Goal: Transaction & Acquisition: Obtain resource

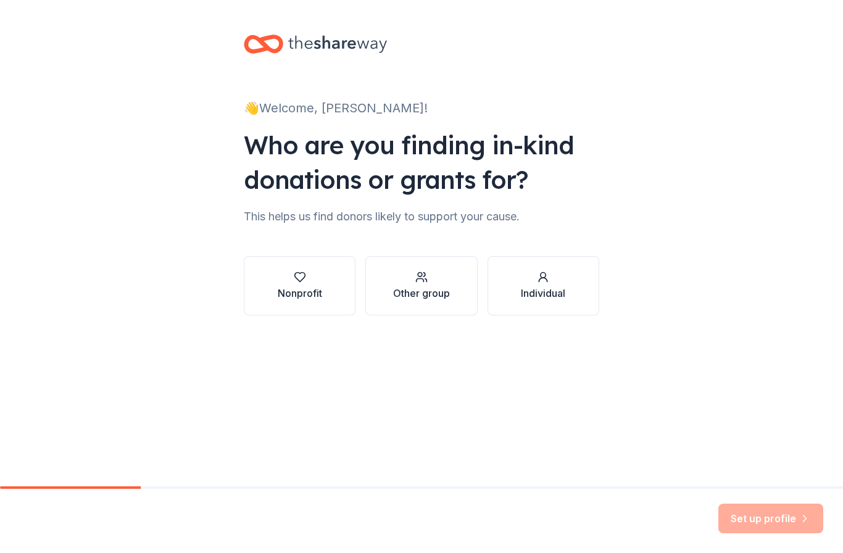
click at [308, 293] on div "Nonprofit" at bounding box center [300, 293] width 44 height 15
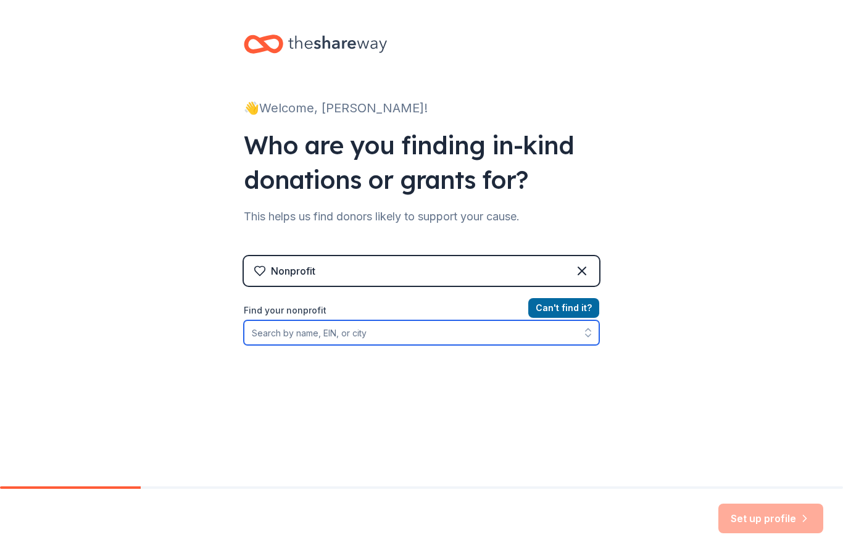
click at [377, 343] on input "Find your nonprofit" at bounding box center [421, 332] width 355 height 25
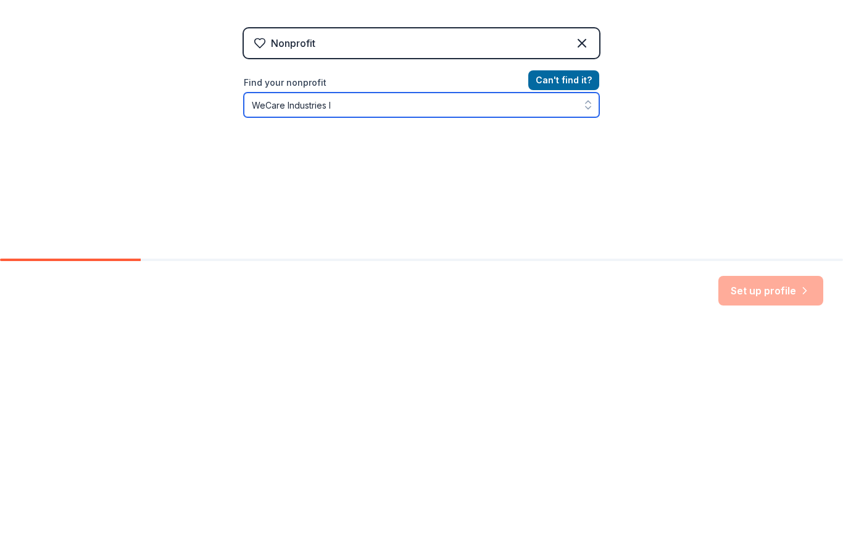
type input "WeCare Industries"
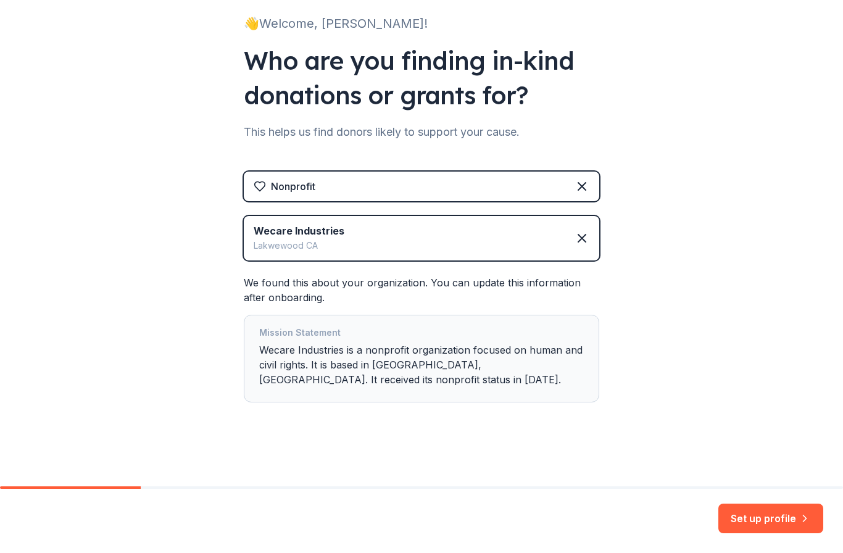
scroll to position [85, 0]
click at [301, 362] on div "Mission Statement Wecare Industries is a nonprofit organization focused on huma…" at bounding box center [421, 358] width 324 height 67
click at [310, 373] on div "Mission Statement Wecare Industries is a nonprofit organization focused on huma…" at bounding box center [421, 358] width 324 height 67
click at [793, 519] on button "Set up profile" at bounding box center [770, 518] width 105 height 30
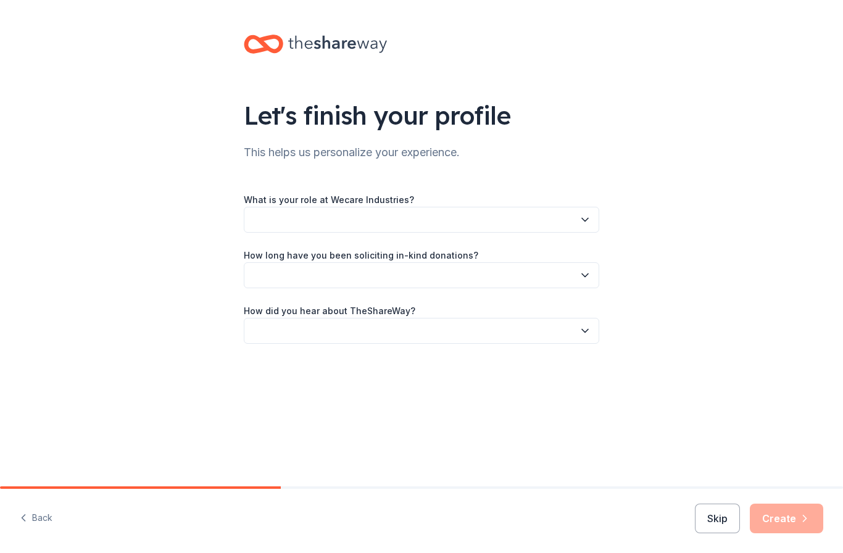
click at [582, 219] on icon "button" at bounding box center [585, 219] width 6 height 3
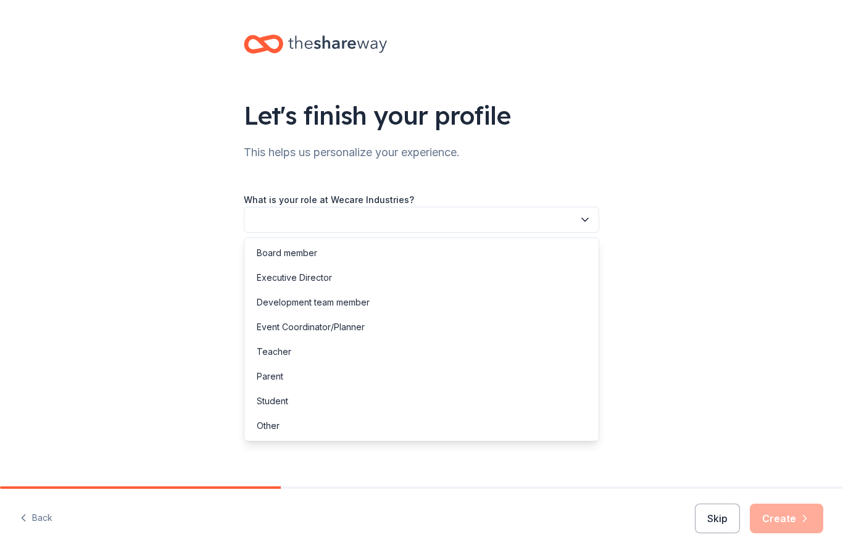
click at [273, 428] on div "Other" at bounding box center [268, 425] width 23 height 15
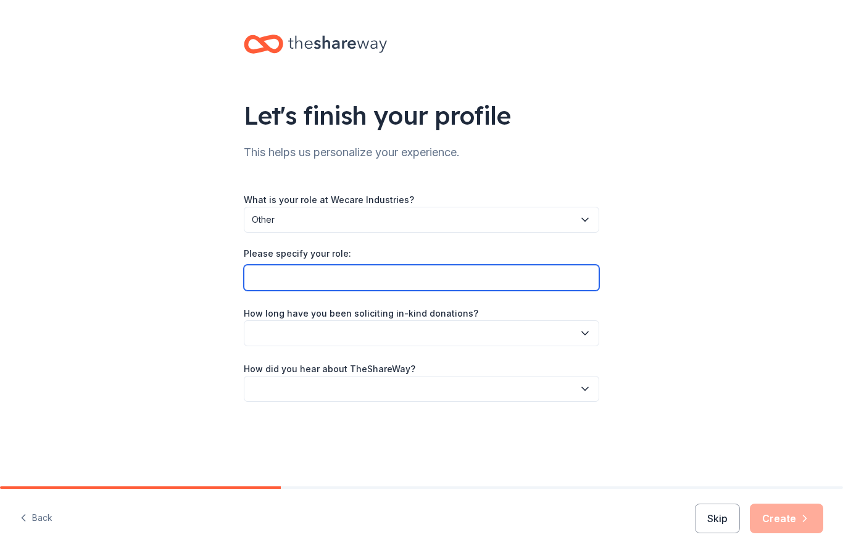
click at [374, 284] on input "Please specify your role:" at bounding box center [421, 278] width 355 height 26
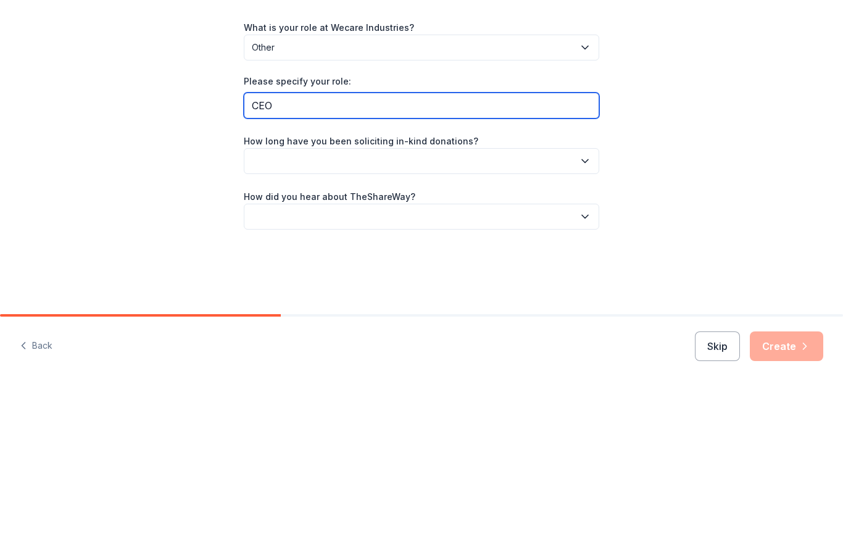
type input "CEO"
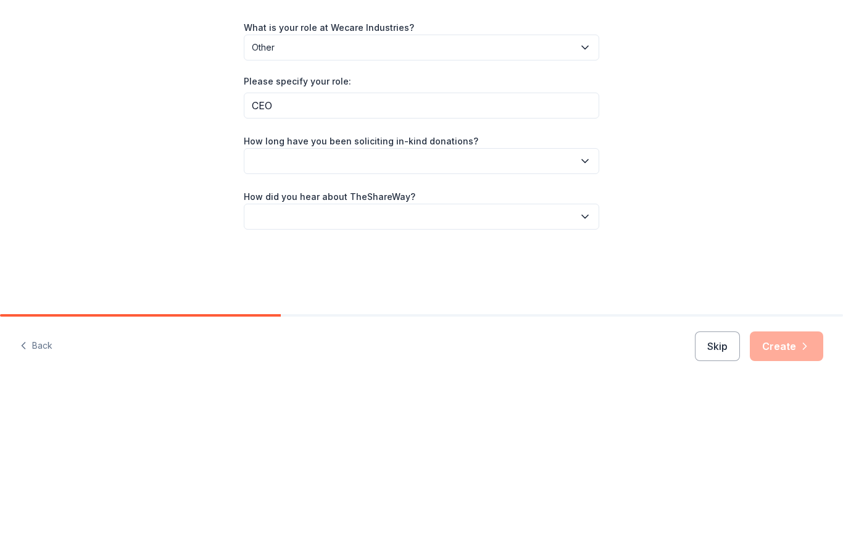
click at [584, 327] on icon "button" at bounding box center [585, 333] width 12 height 12
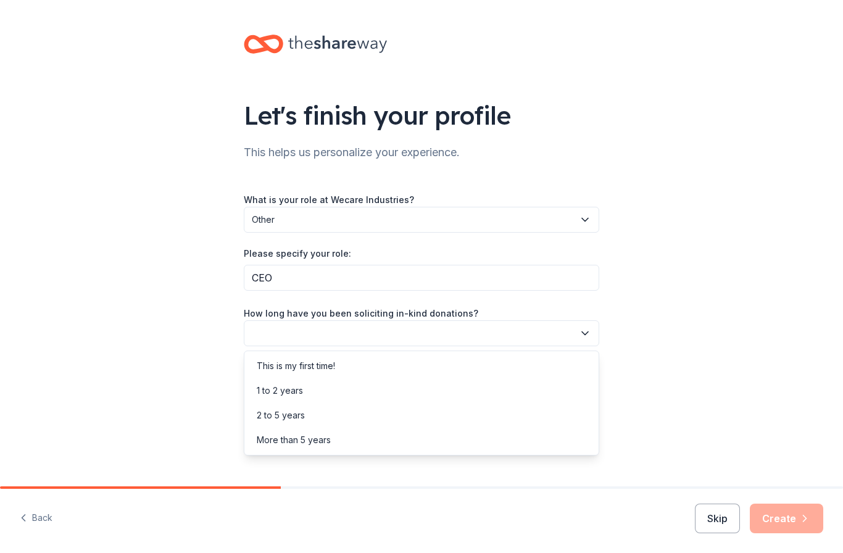
click at [316, 372] on div "This is my first time!" at bounding box center [296, 365] width 78 height 15
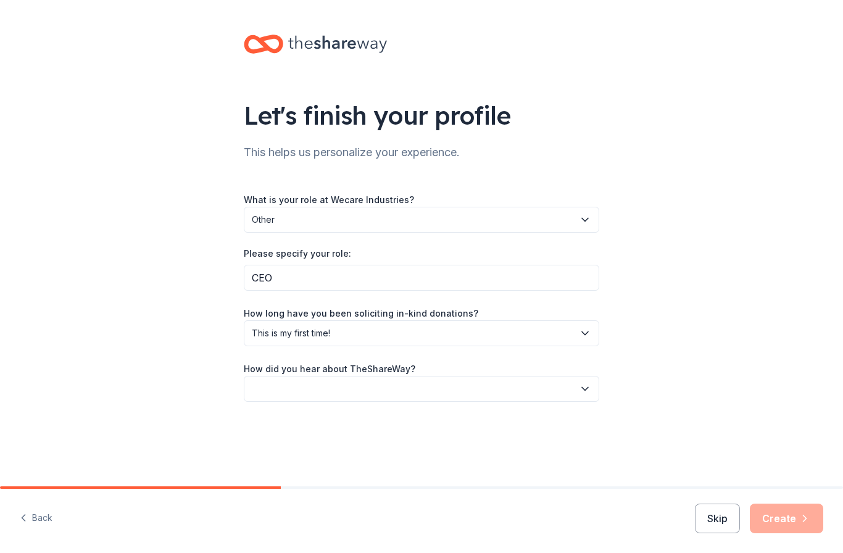
click at [413, 399] on button "button" at bounding box center [421, 389] width 355 height 26
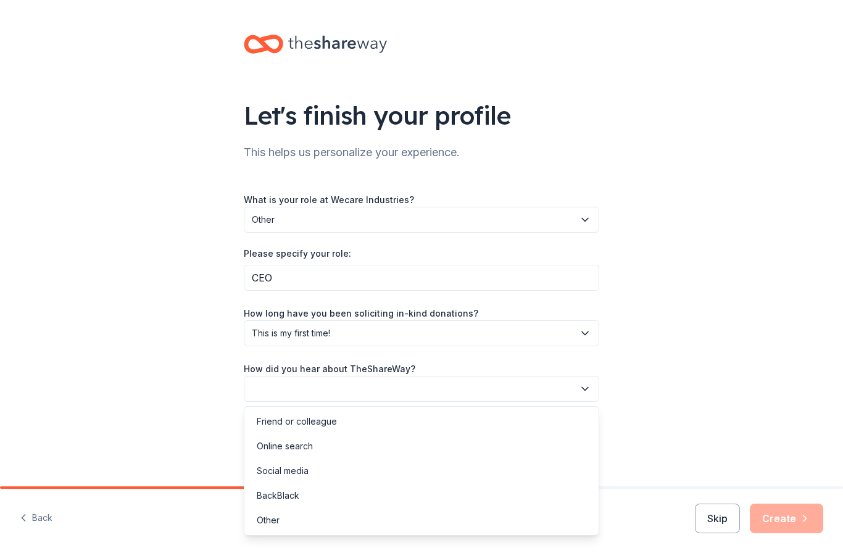
click at [296, 450] on div "Online search" at bounding box center [285, 446] width 56 height 15
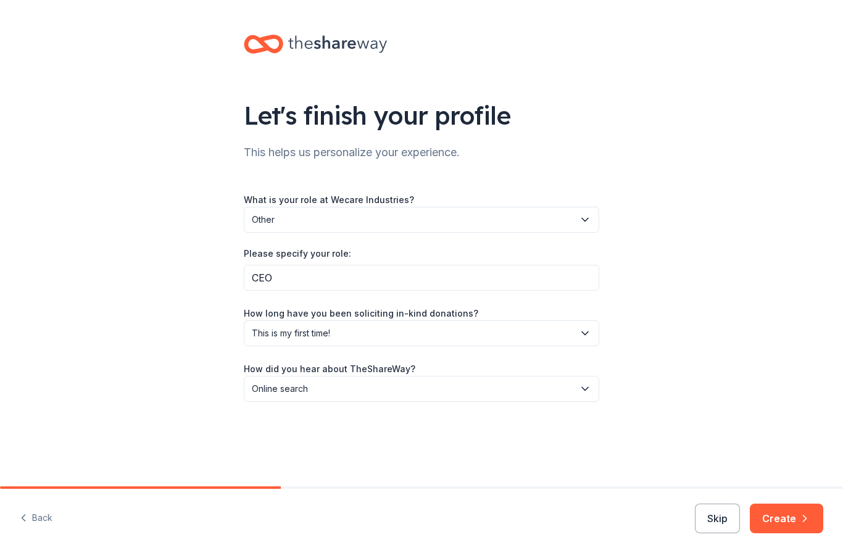
click at [794, 522] on button "Create" at bounding box center [785, 518] width 73 height 30
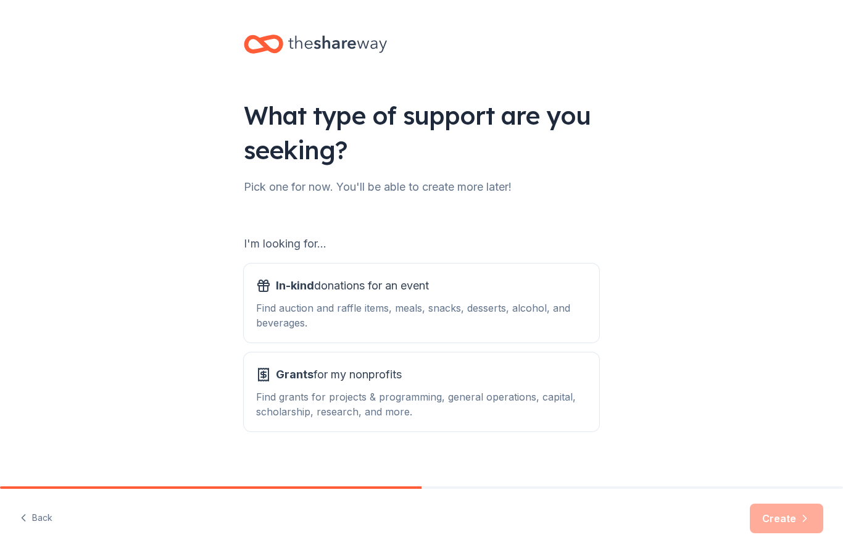
click at [512, 398] on div "Find grants for projects & programming, general operations, capital, scholarshi…" at bounding box center [421, 404] width 331 height 30
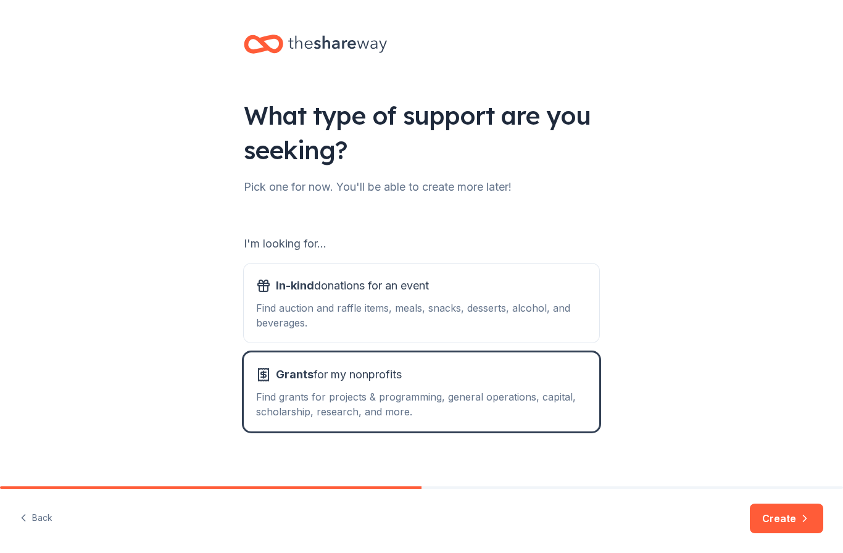
click at [782, 524] on button "Create" at bounding box center [785, 518] width 73 height 30
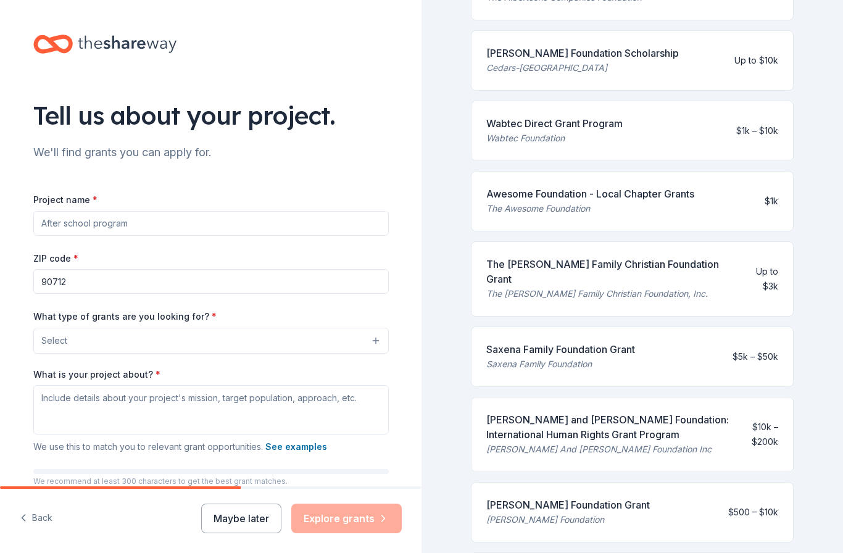
scroll to position [225, 0]
click at [167, 231] on input "Project name *" at bounding box center [210, 223] width 355 height 25
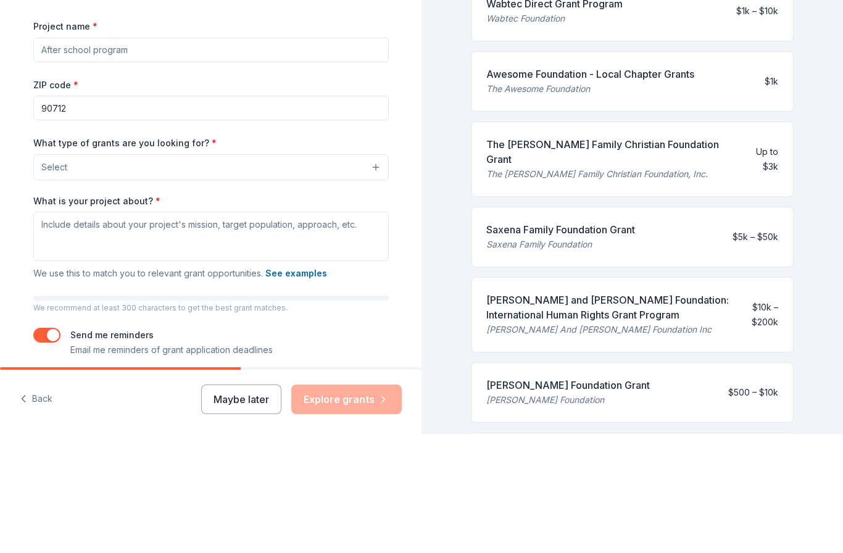
scroll to position [54, 0]
click at [370, 274] on button "Select" at bounding box center [210, 287] width 355 height 26
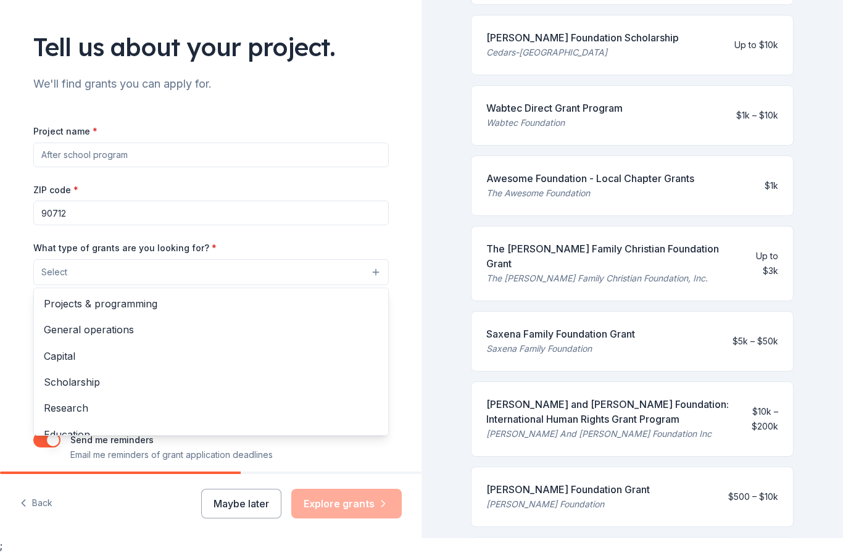
click at [374, 259] on button "Select" at bounding box center [210, 272] width 355 height 26
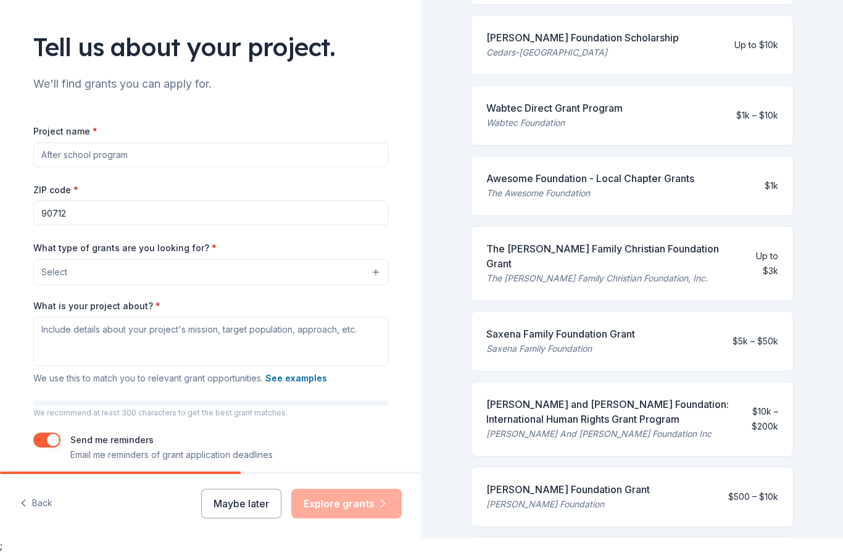
click at [380, 259] on button "Select" at bounding box center [210, 272] width 355 height 26
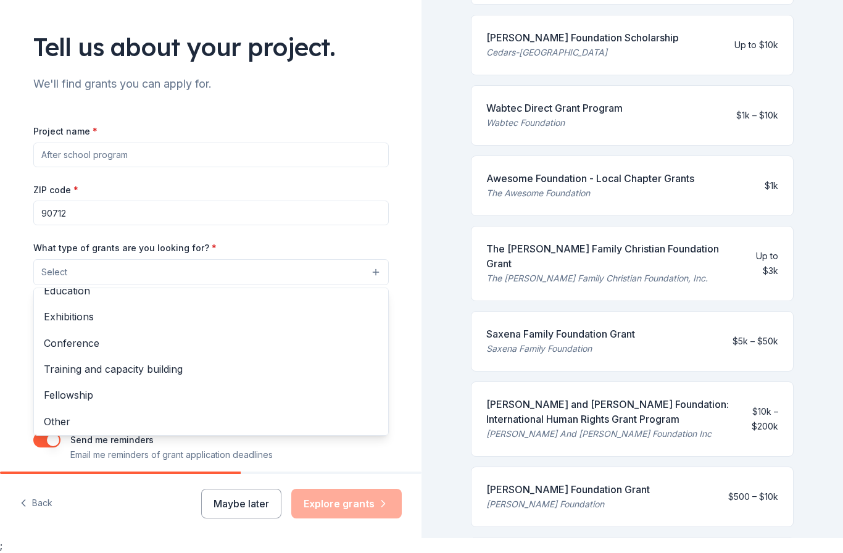
scroll to position [143, 0]
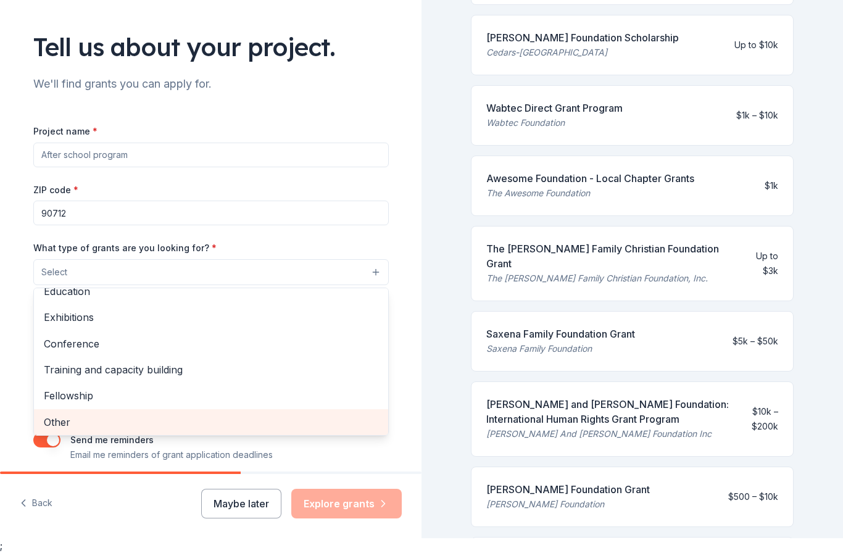
click at [176, 414] on span "Other" at bounding box center [211, 422] width 334 height 16
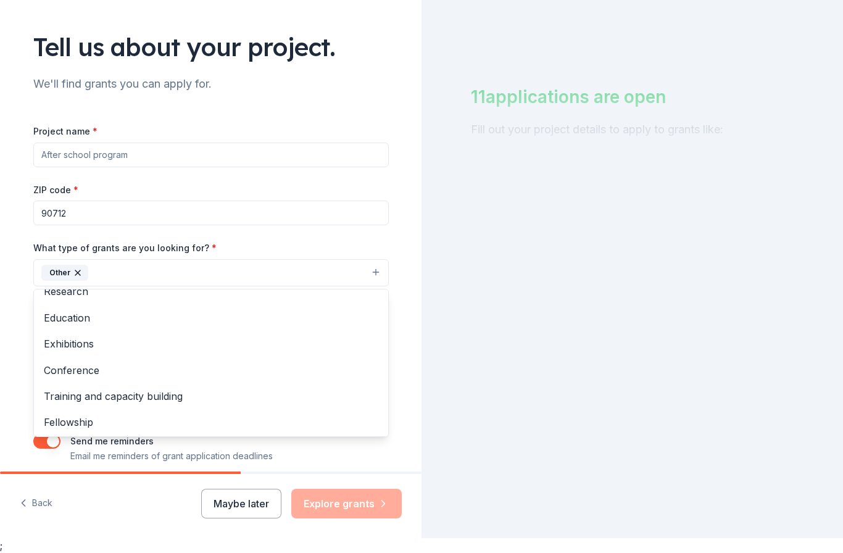
scroll to position [117, 0]
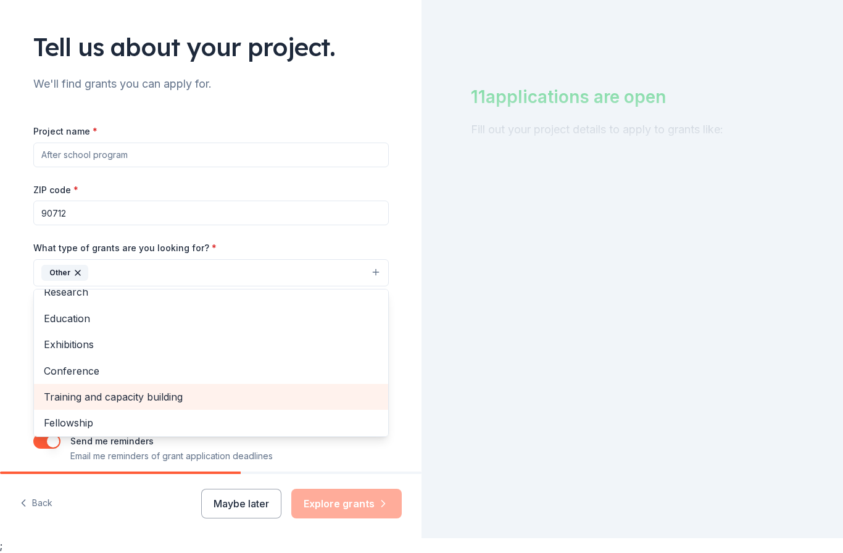
click at [163, 389] on span "Training and capacity building" at bounding box center [211, 397] width 334 height 16
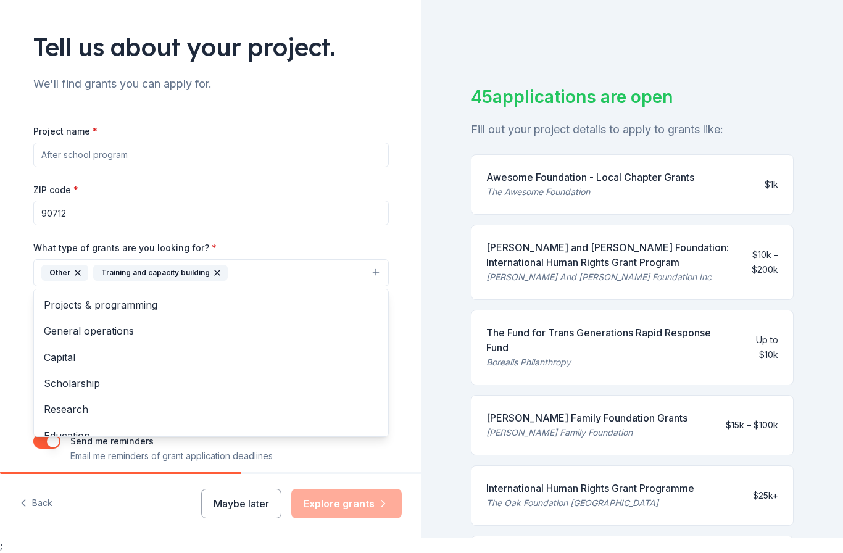
scroll to position [0, 0]
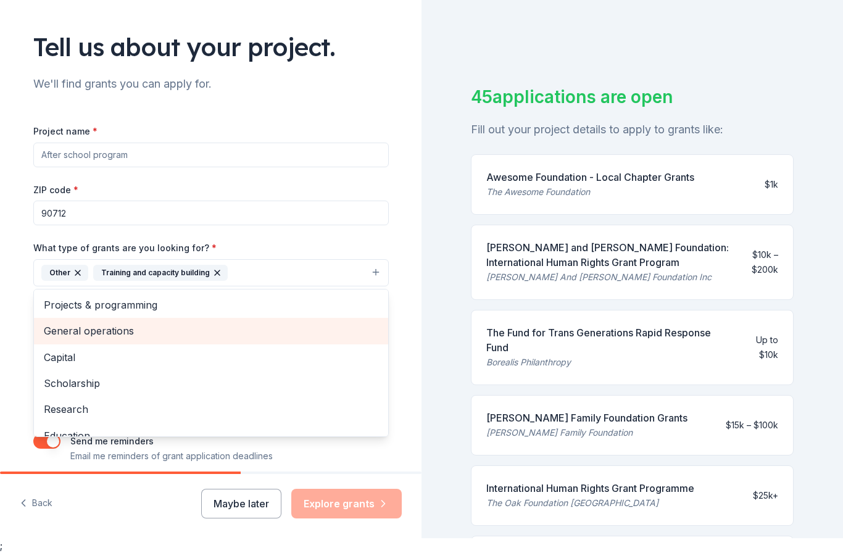
click at [162, 323] on span "General operations" at bounding box center [211, 331] width 334 height 16
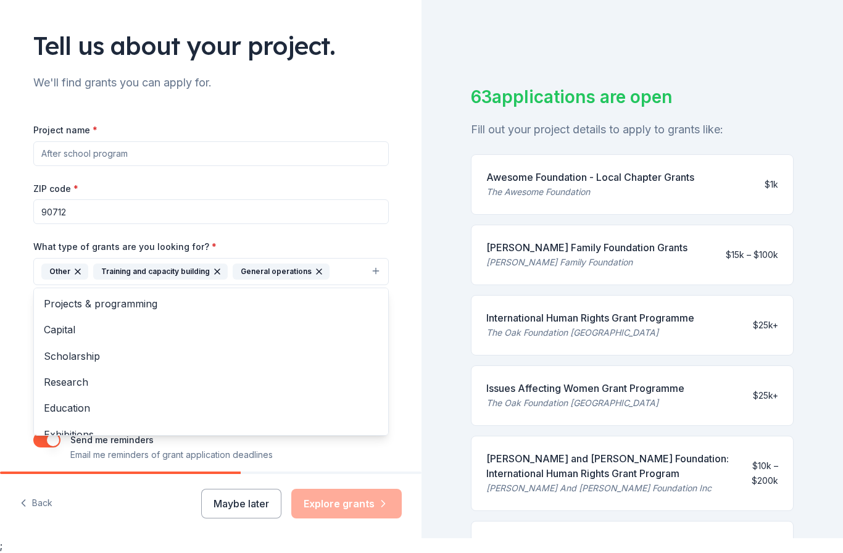
click at [58, 263] on div "Other" at bounding box center [64, 271] width 47 height 16
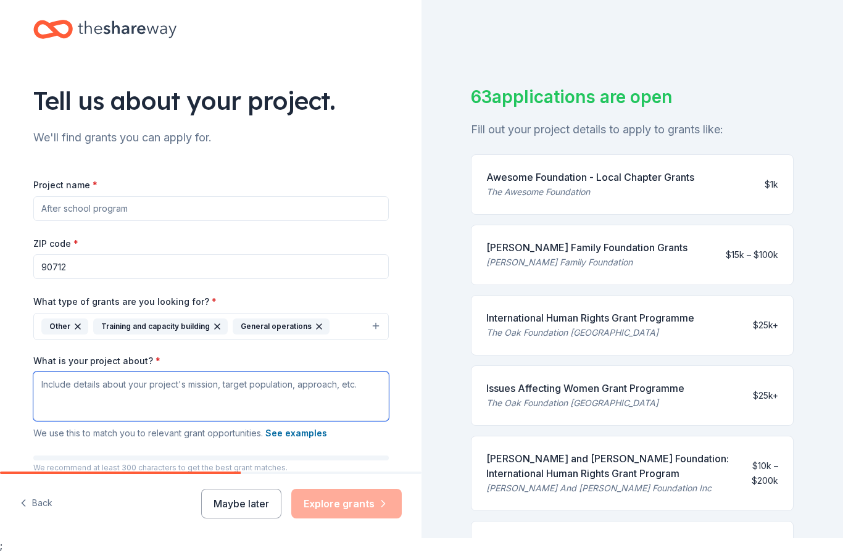
click at [210, 382] on textarea "What is your project about? *" at bounding box center [210, 395] width 355 height 49
click at [173, 295] on label "What type of grants are you looking for? *" at bounding box center [124, 301] width 183 height 12
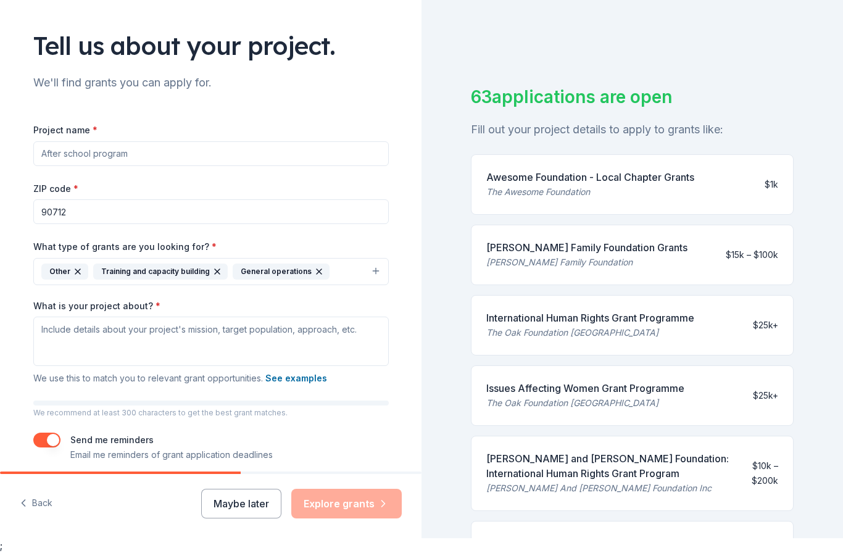
scroll to position [55, 0]
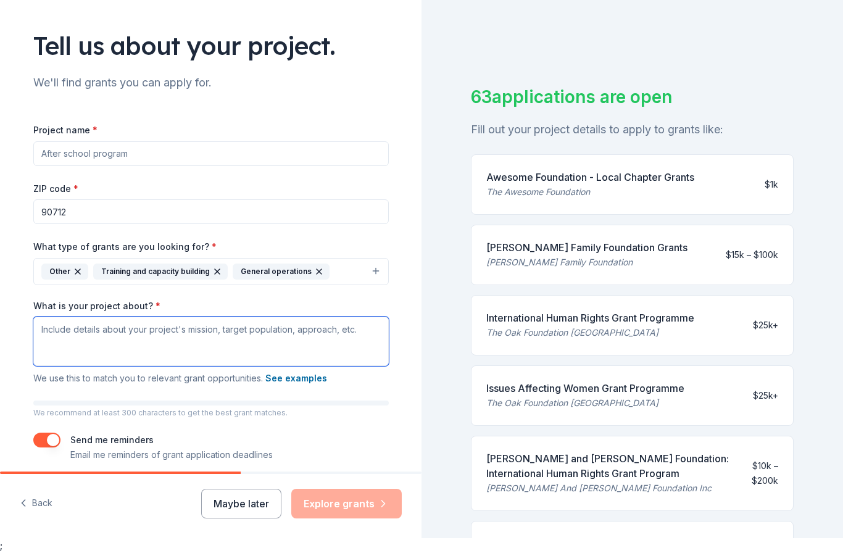
click at [146, 316] on textarea "What is your project about? *" at bounding box center [210, 340] width 355 height 49
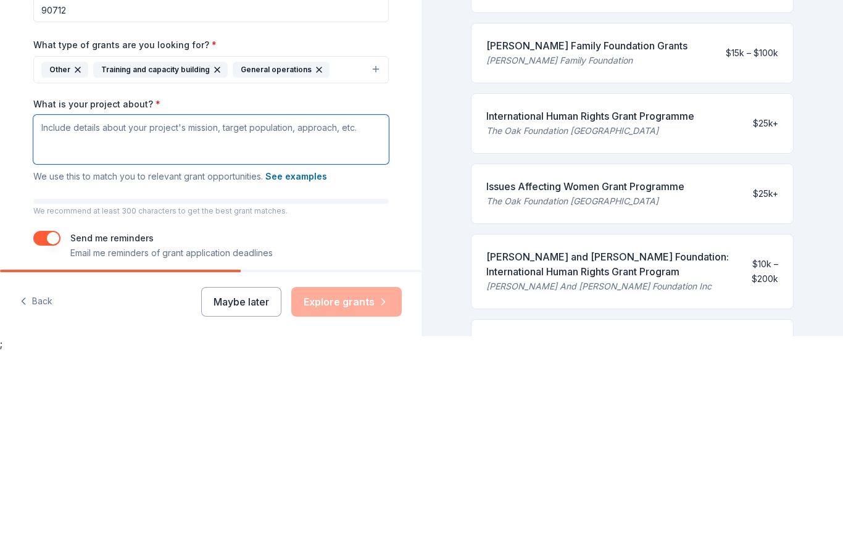
paste textarea "My project is about bringing love, confidence, and belonging to adults with int…"
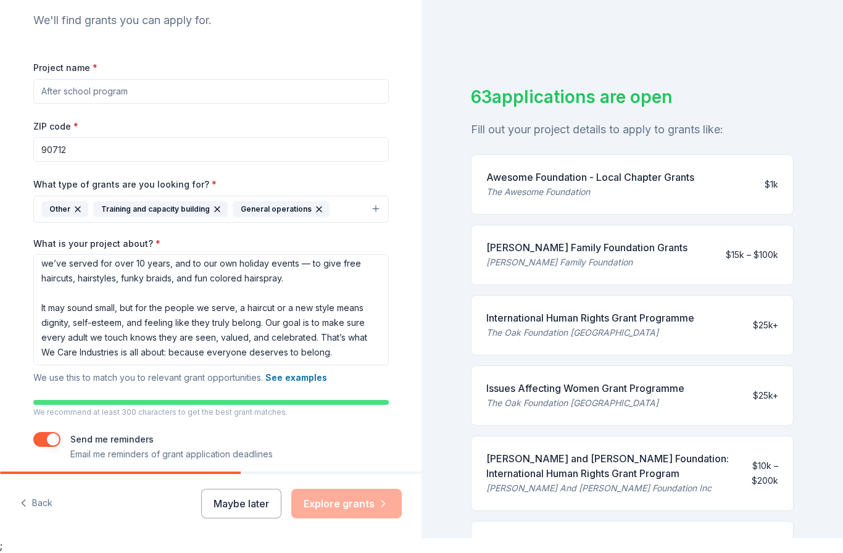
scroll to position [117, 0]
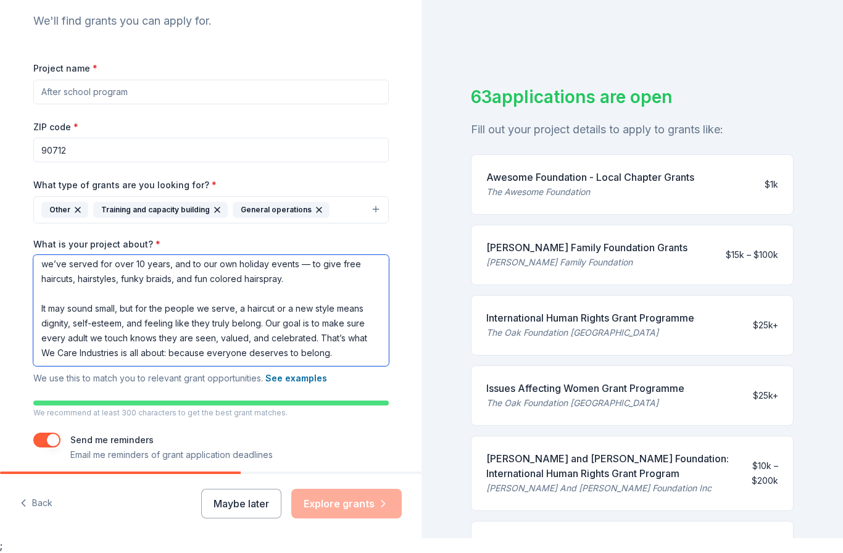
type textarea "My project is about bringing love, confidence, and belonging to adults with int…"
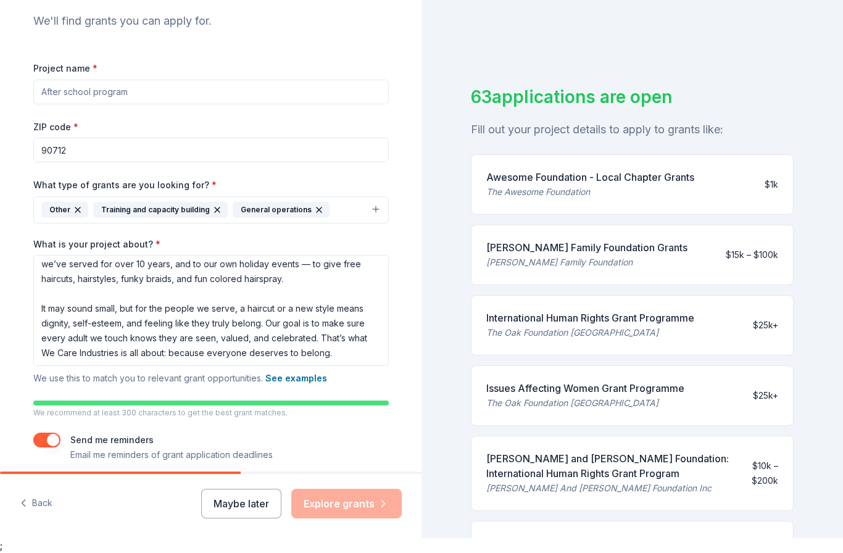
click at [162, 80] on input "Project name *" at bounding box center [210, 92] width 355 height 25
type input "T"
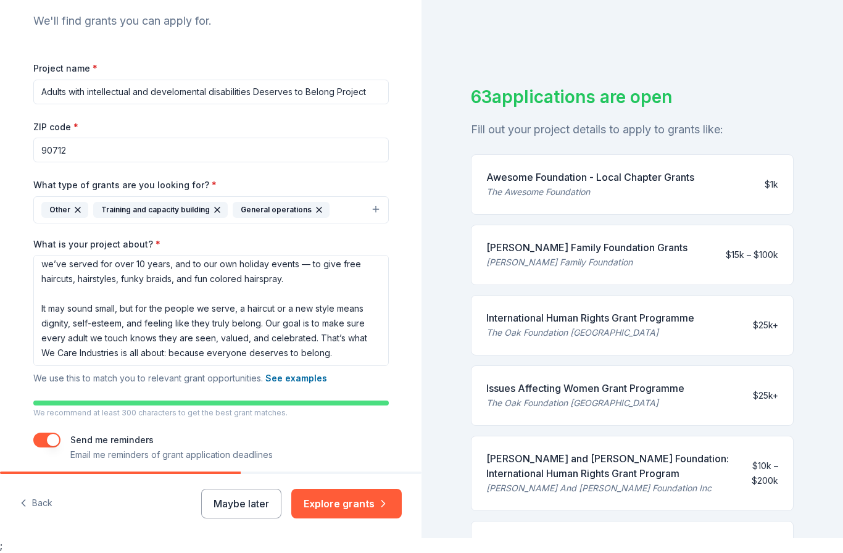
click at [211, 80] on input "Adults with intellectual and develomental disabilities Deserves to Belong Proje…" at bounding box center [210, 92] width 355 height 25
click at [218, 80] on input "Adults with intellectual and develomental disabilities Deserves to Belong Proje…" at bounding box center [210, 92] width 355 height 25
click at [193, 80] on input "Adults with intellectual and develomental disabilities Deserves to Belong Proje…" at bounding box center [210, 92] width 355 height 25
click at [250, 80] on input "Adults with intellectual andDevelopmental disabilities Deserves to Belong Proje…" at bounding box center [210, 92] width 355 height 25
click at [237, 80] on input "Adults with intellectual andDevelopmental disabilities Deserves to Belong Proje…" at bounding box center [210, 92] width 355 height 25
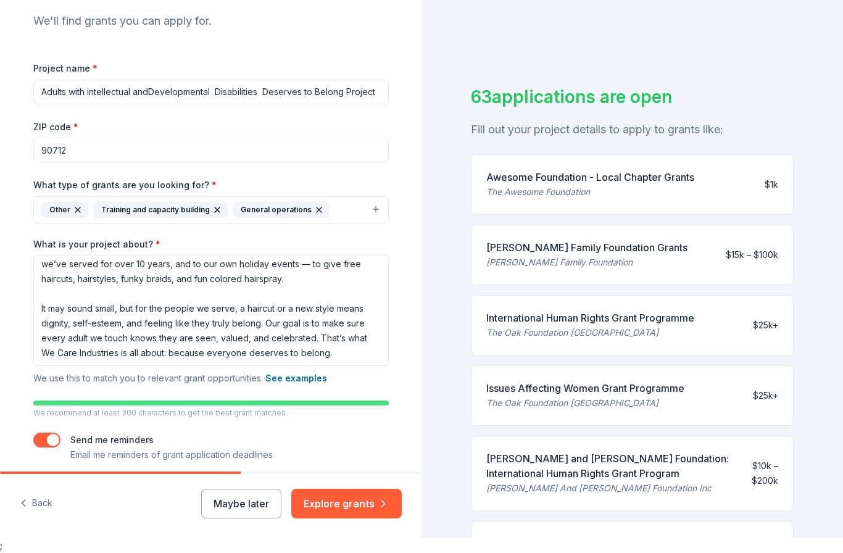
click at [146, 80] on input "Adults with intellectual andDevelopmental Disabilities Deserves to Belong Proje…" at bounding box center [210, 92] width 355 height 25
click at [152, 80] on input "Adults with intellectual andDevelopmental Disabilities Deserves to Belong Proje…" at bounding box center [210, 92] width 355 height 25
click at [141, 80] on input "Adults with intellectual andDevelopmental Disabilities Deserves to Belong Proje…" at bounding box center [210, 92] width 355 height 25
click at [156, 80] on input "Adults with intellectual andDevelopmental Disabilities Deserves to Belong Proje…" at bounding box center [210, 92] width 355 height 25
click at [143, 80] on input "Adults with intellectual andDevelopmental Disabilities Deserves to Belong Proje…" at bounding box center [210, 92] width 355 height 25
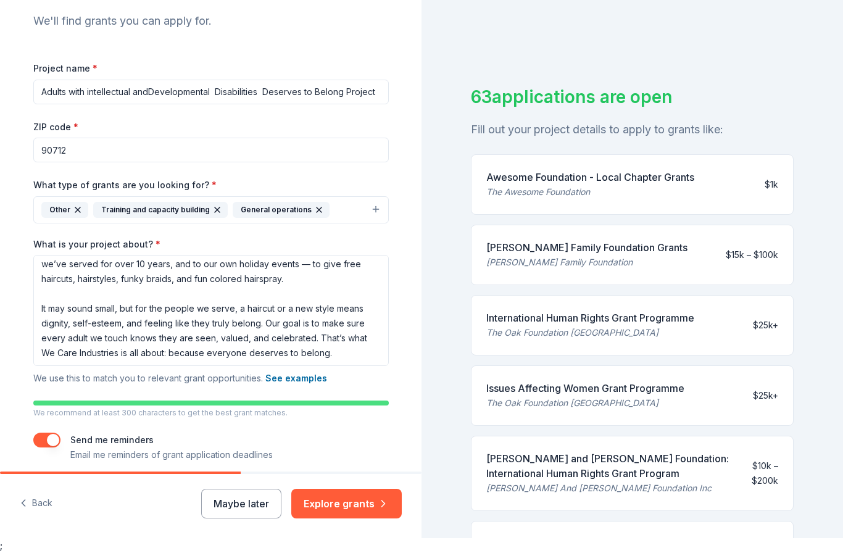
click at [149, 80] on input "Adults with intellectual andDevelopmental Disabilities Deserves to Belong Proje…" at bounding box center [210, 92] width 355 height 25
click at [141, 80] on input "Adults with intellectual andDevelopmental Disabilities Deserves to Belong Proje…" at bounding box center [210, 92] width 355 height 25
click at [160, 80] on input "Adults with intellectual andDevelopmental Disabilities Deserves to Belong Proje…" at bounding box center [210, 92] width 355 height 25
click at [155, 80] on input "Adults with intellectual andDevelopmental Disabilities Deserves to Belong Proje…" at bounding box center [210, 92] width 355 height 25
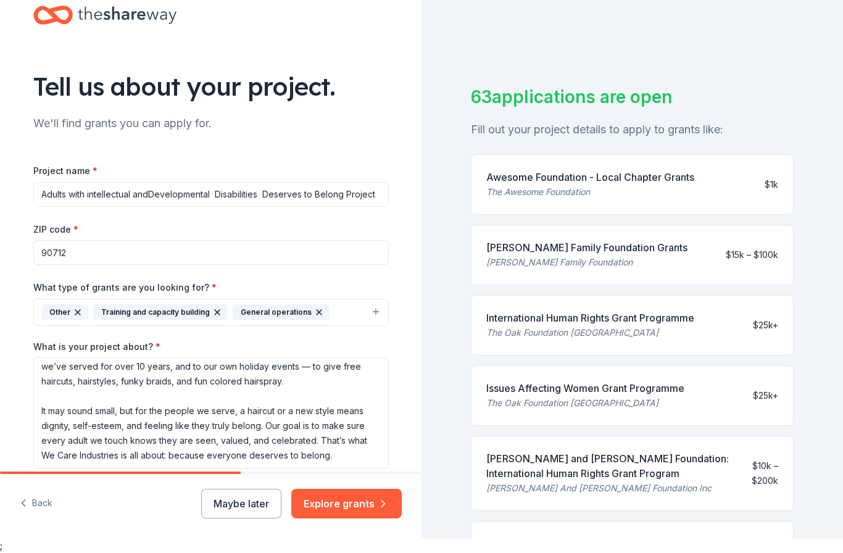
scroll to position [7, 0]
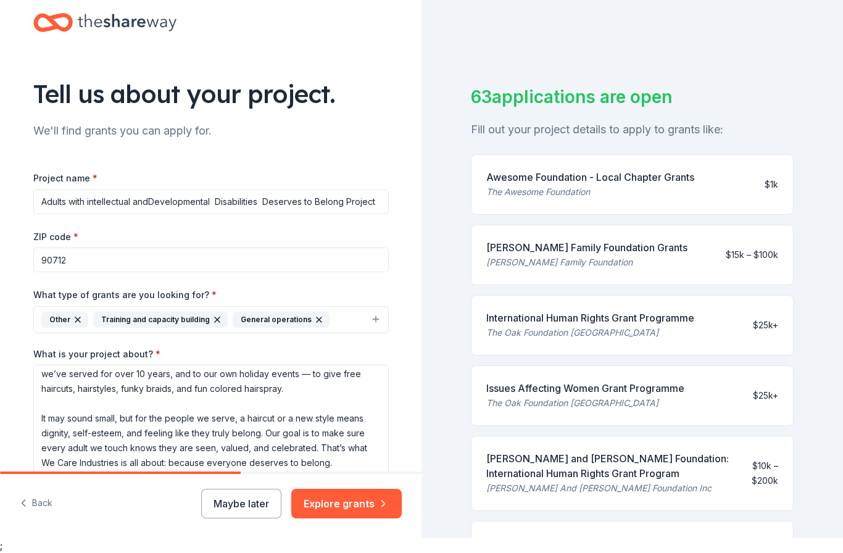
click at [153, 189] on input "Adults with intellectual andDevelopmental Disabilities Deserves to Belong Proje…" at bounding box center [210, 201] width 355 height 25
click at [147, 189] on input "Adults with intellectual andDevelopmental Disabilities Deserves to Belong Proje…" at bounding box center [210, 201] width 355 height 25
click at [157, 189] on input "Adults with intellectual andDevelopmental Disabilities Deserves to Belong Proje…" at bounding box center [210, 201] width 355 height 25
click at [154, 189] on input "Adults with intellectual andDevelopmental Disabilities Deserves to Belong Proje…" at bounding box center [210, 201] width 355 height 25
click at [133, 189] on input "Adults with intellectual andDevelopmental Disabilities Deserves to Belong Proje…" at bounding box center [210, 201] width 355 height 25
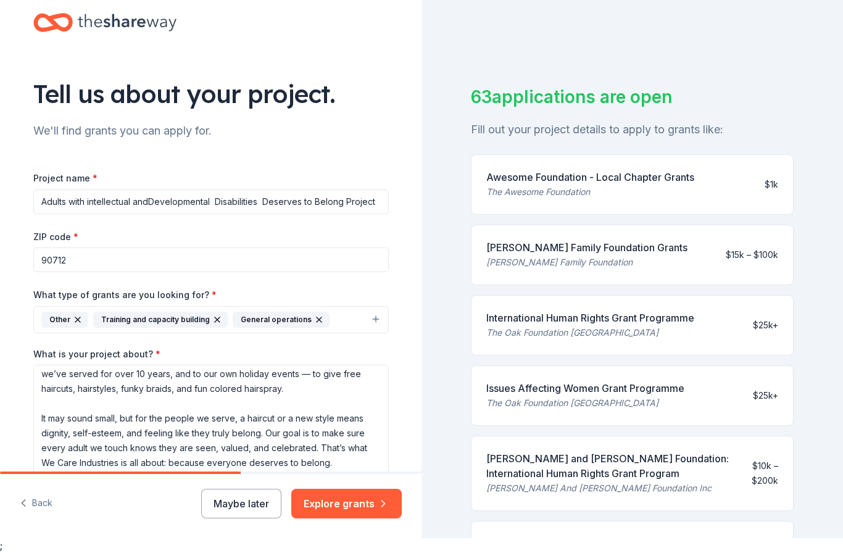
click at [162, 189] on input "Adults with intellectual andDevelopmental Disabilities Deserves to Belong Proje…" at bounding box center [210, 201] width 355 height 25
click at [152, 189] on input "Adults with intellectual andDevelopmental Disabilities Deserves to Belong Proje…" at bounding box center [210, 201] width 355 height 25
click at [147, 189] on input "Adults with intellectual andDevelopmental Disabilities Deserves to Belong Proje…" at bounding box center [210, 201] width 355 height 25
click at [169, 189] on input "Adults with intellectual andDevelopmental Disabilities Deserves to Belong Proje…" at bounding box center [210, 201] width 355 height 25
click at [179, 189] on input "Adults with intellectual andDevelopmental Disabilities Deserves to Belong Proje…" at bounding box center [210, 201] width 355 height 25
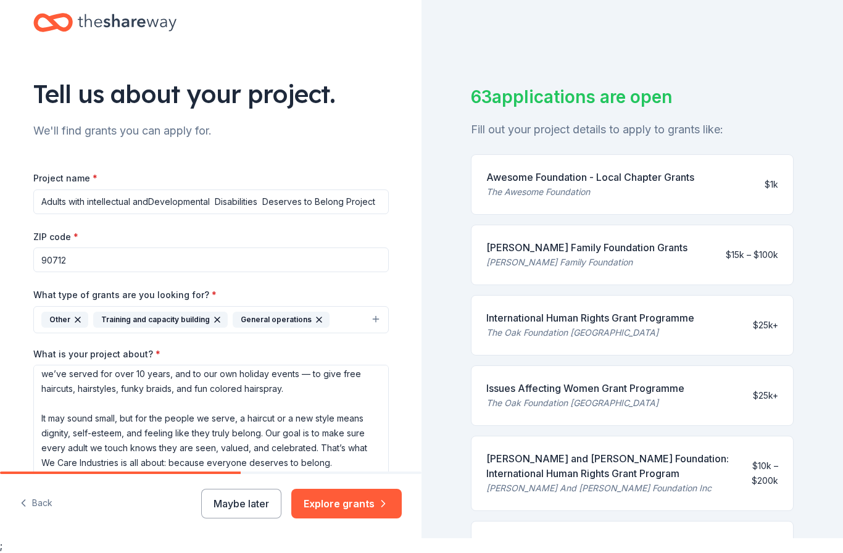
click at [213, 189] on input "Adults with intellectual andDevelopmental Disabilities Deserves to Belong Proje…" at bounding box center [210, 201] width 355 height 25
click at [152, 189] on input "Adults with intellectual andDevelopmental Disabilities Deserves to Belong Proje…" at bounding box center [210, 201] width 355 height 25
click at [162, 189] on input "Adults with intellectual andDevelopmental Disabilities Deserves to Belong Proje…" at bounding box center [210, 201] width 355 height 25
click at [218, 189] on input "Adults with intellectual and Developmental Disabilities Deserves to Belong Proj…" at bounding box center [210, 201] width 355 height 25
click at [230, 189] on input "Adults with intellectual and Developmental Disabilities Deserves to Belong Proj…" at bounding box center [210, 201] width 355 height 25
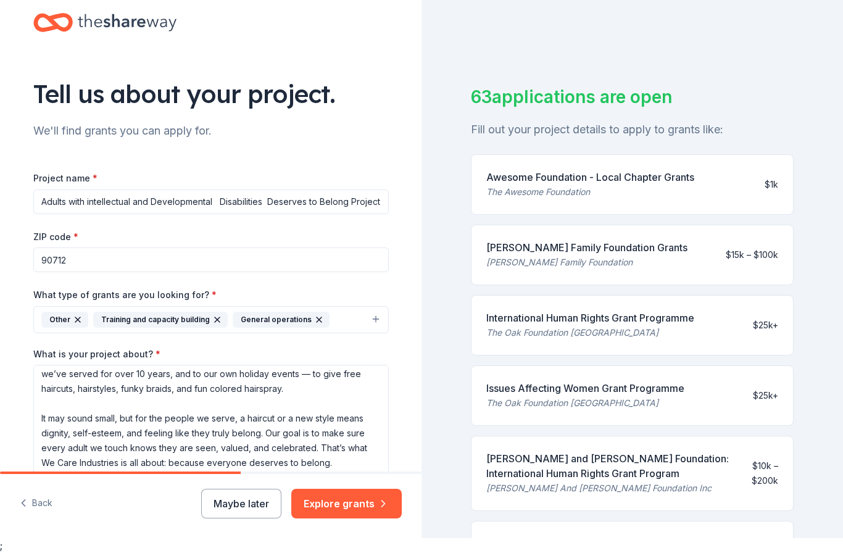
click at [213, 189] on input "Adults with intellectual and Developmental Disabilities Deserves to Belong Proj…" at bounding box center [210, 201] width 355 height 25
click at [253, 189] on input "Adults with intellectual and Developmental Disabilities Deserves to Belong Proj…" at bounding box center [210, 201] width 355 height 25
click at [267, 189] on input "Adults with intellectual and Developmental Disabilities Deserves to Belong Proj…" at bounding box center [210, 201] width 355 height 25
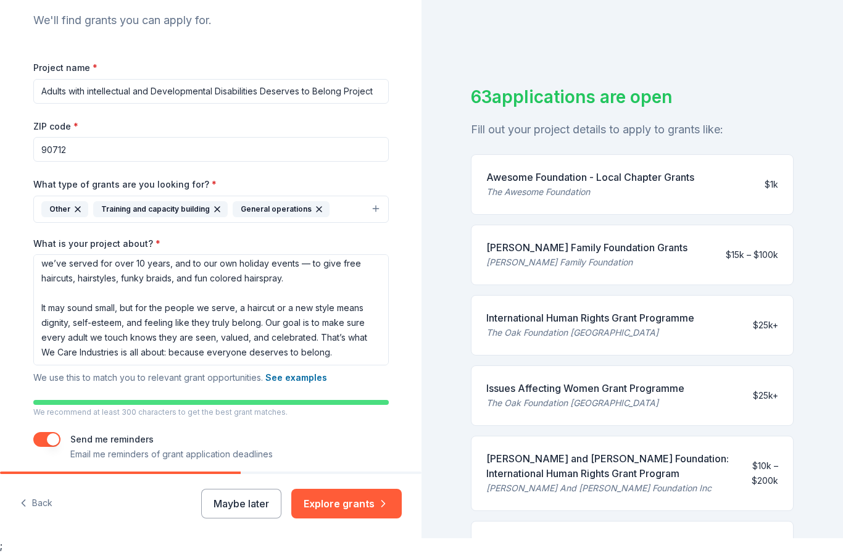
scroll to position [117, 0]
type input "Adults with intellectual and Developmental Disabilities Deserves to Belong Proj…"
click at [348, 515] on button "Explore grants" at bounding box center [346, 504] width 110 height 30
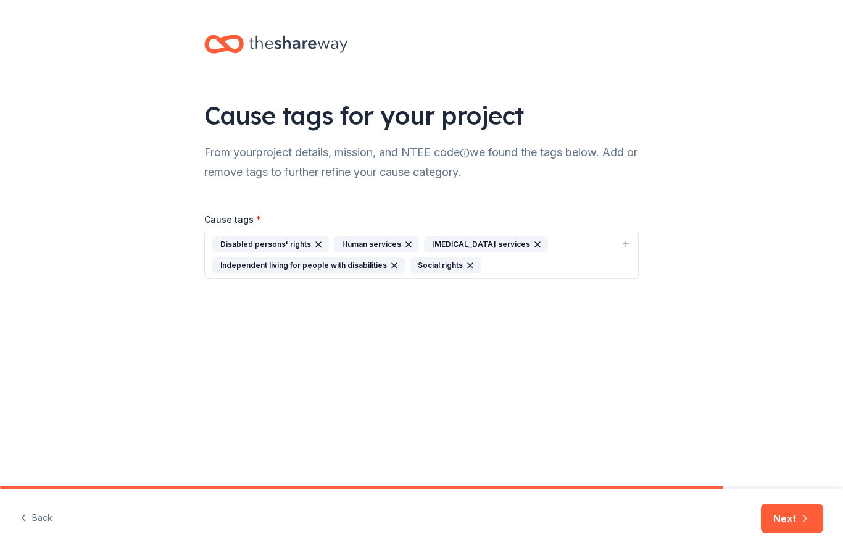
click at [791, 518] on button "Next" at bounding box center [792, 518] width 62 height 30
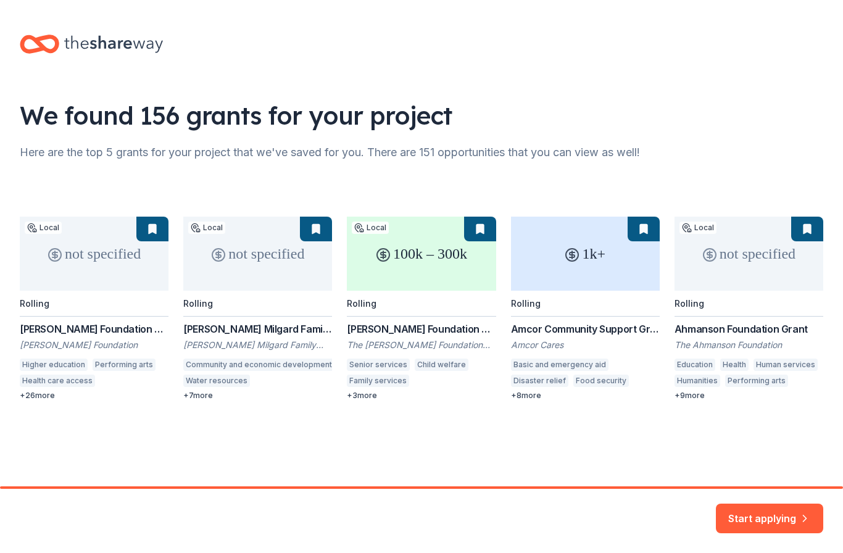
click at [124, 305] on div "not specified Local Rolling Ralph M. Parsons Foundation Grant Ralph M. Parsons …" at bounding box center [421, 308] width 803 height 184
click at [118, 336] on div "not specified Local Rolling Ralph M. Parsons Foundation Grant Ralph M. Parsons …" at bounding box center [421, 308] width 803 height 184
click at [767, 524] on button "Start applying" at bounding box center [768, 511] width 107 height 30
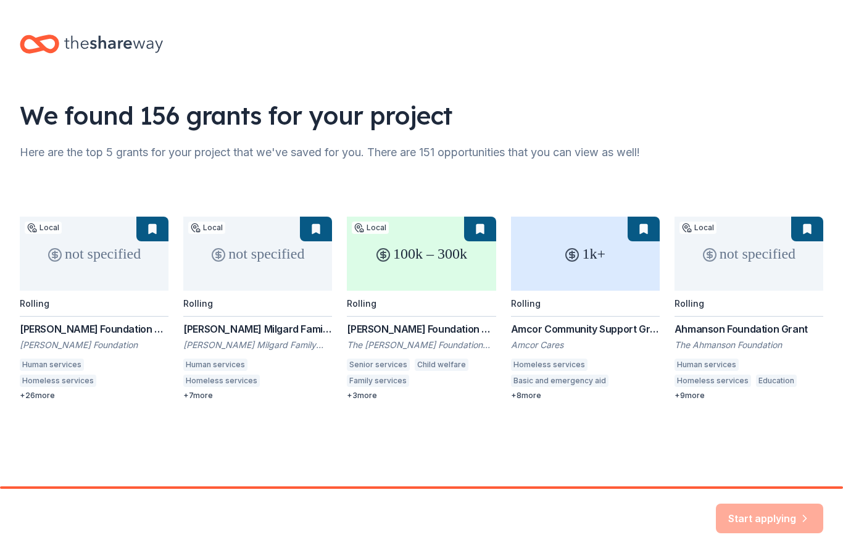
click at [774, 524] on div "Start applying" at bounding box center [768, 518] width 107 height 30
click at [769, 516] on div "Start applying" at bounding box center [768, 518] width 107 height 30
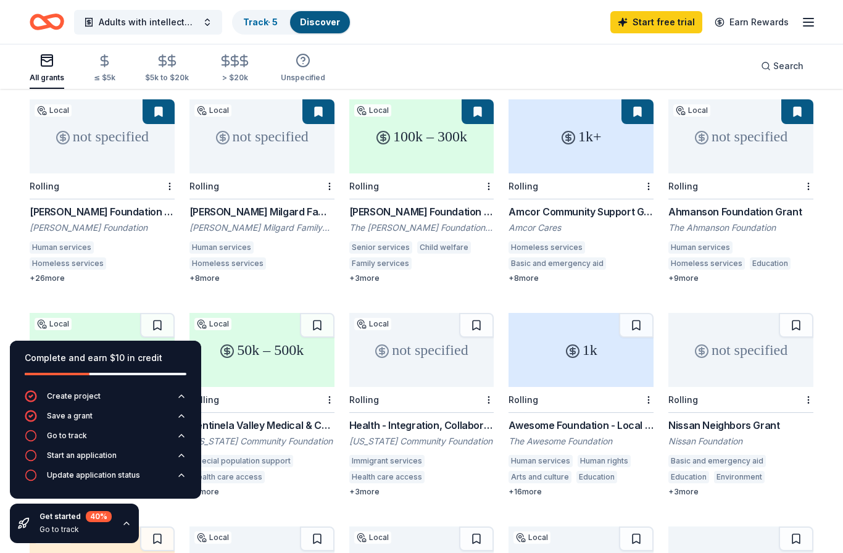
scroll to position [102, 0]
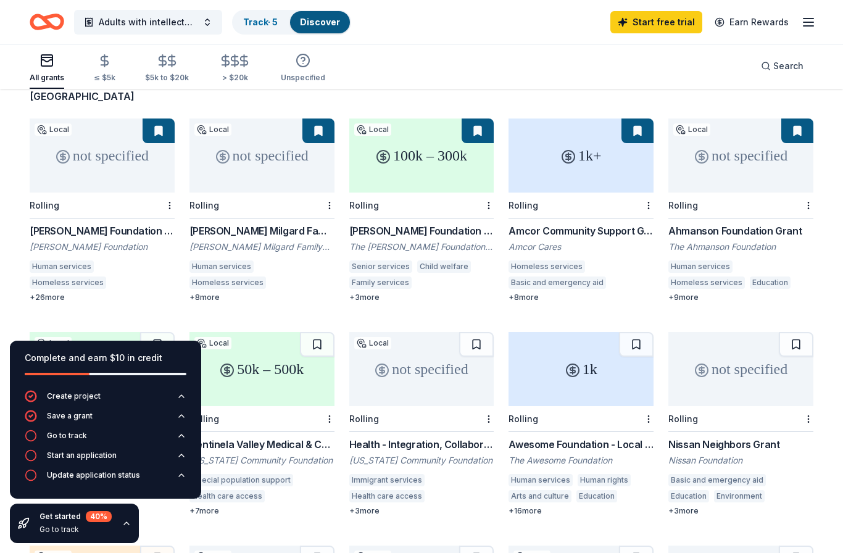
click at [129, 172] on div "not specified" at bounding box center [102, 155] width 145 height 74
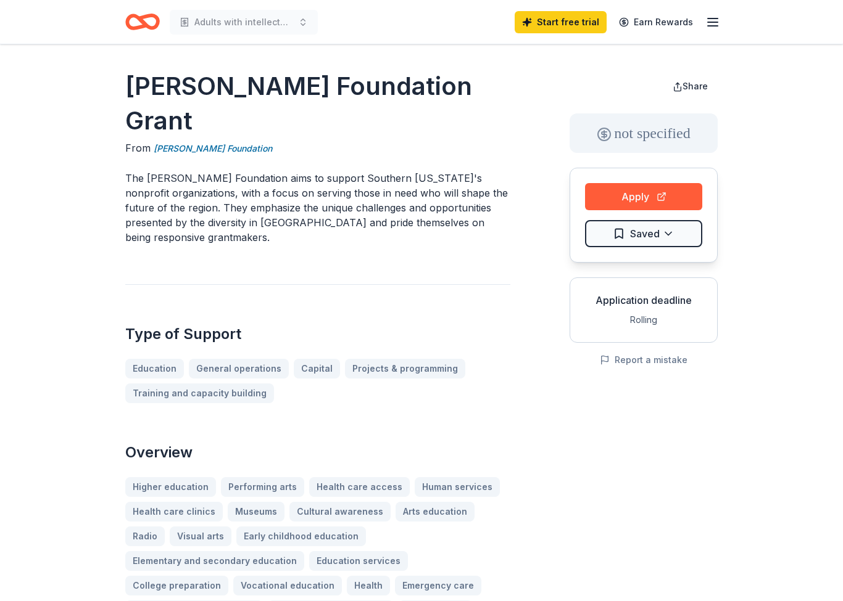
click at [655, 203] on button "Apply" at bounding box center [643, 196] width 117 height 27
